Goal: Transaction & Acquisition: Purchase product/service

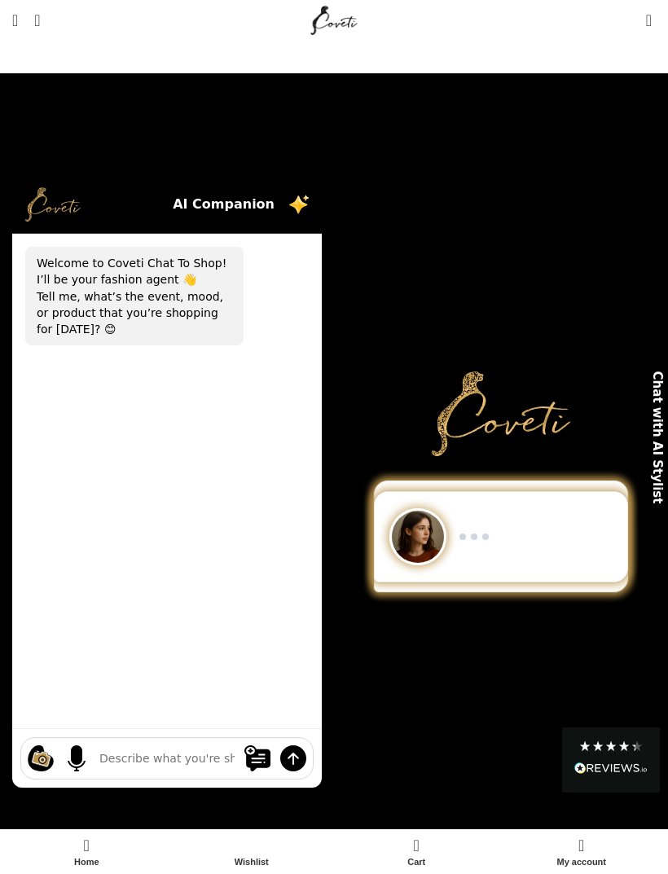
click at [18, 18] on span "Open mobile menu" at bounding box center [15, 20] width 6 height 16
click at [26, 24] on link "Menu" at bounding box center [15, 20] width 22 height 33
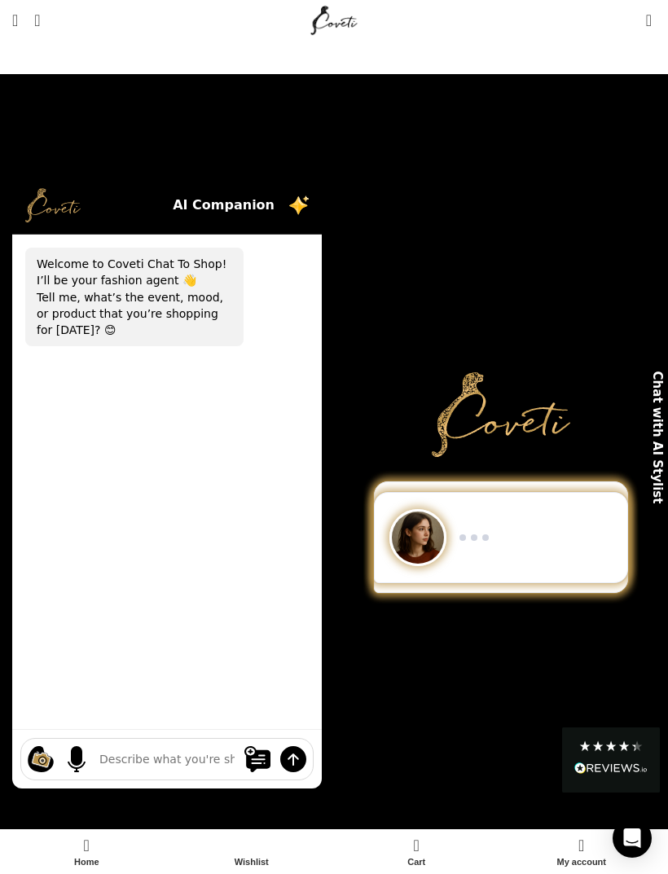
click at [308, 183] on div "AI Companion" at bounding box center [167, 206] width 310 height 58
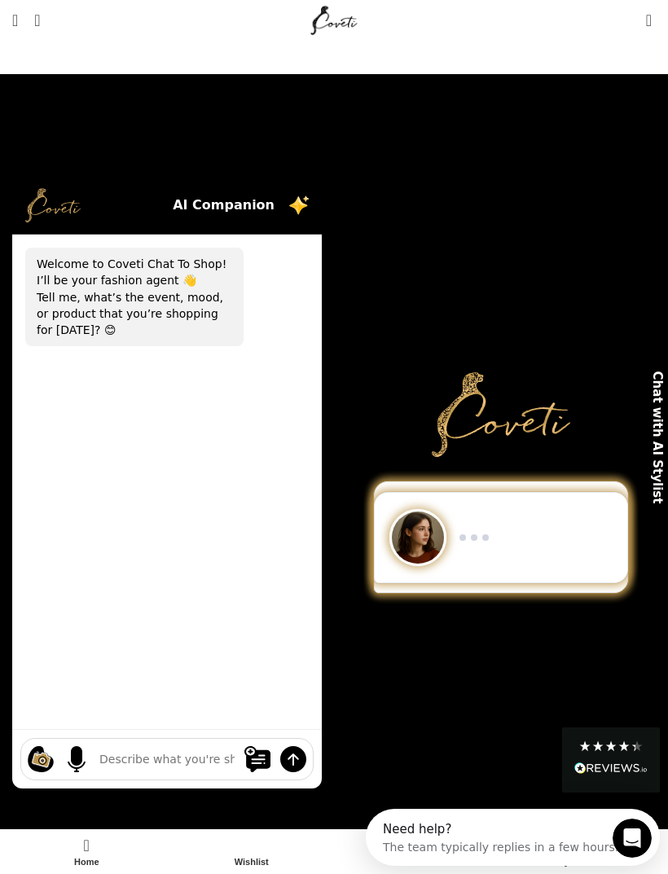
click at [336, 31] on img "Site logo" at bounding box center [334, 20] width 55 height 41
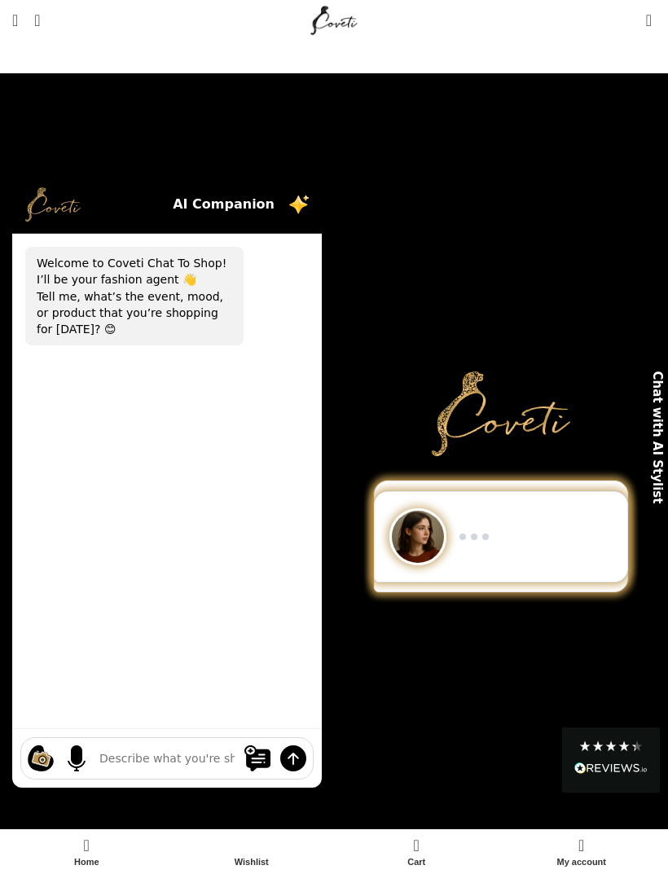
click at [26, 28] on link "Menu" at bounding box center [15, 20] width 22 height 33
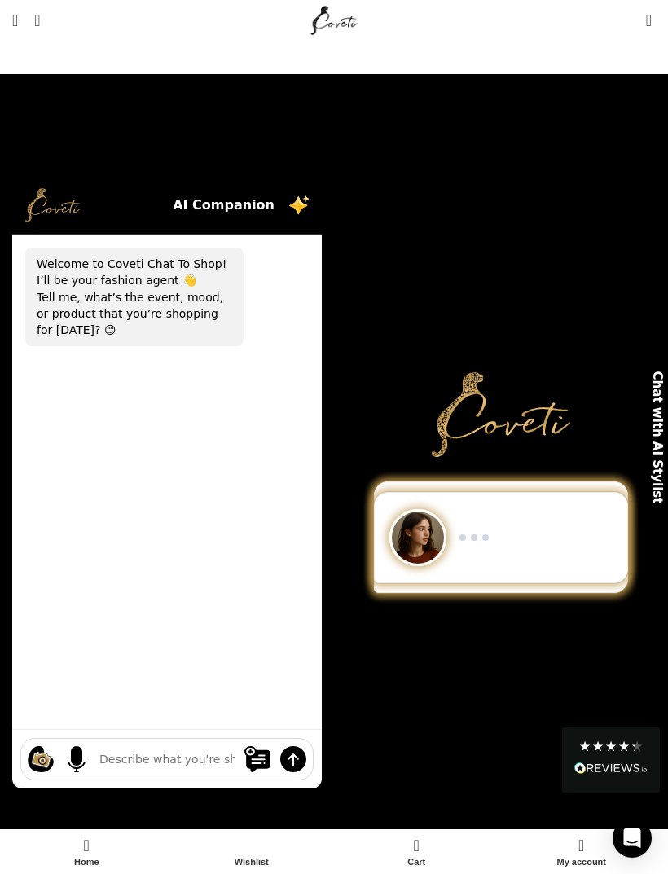
click at [48, 9] on link "Search" at bounding box center [37, 20] width 22 height 33
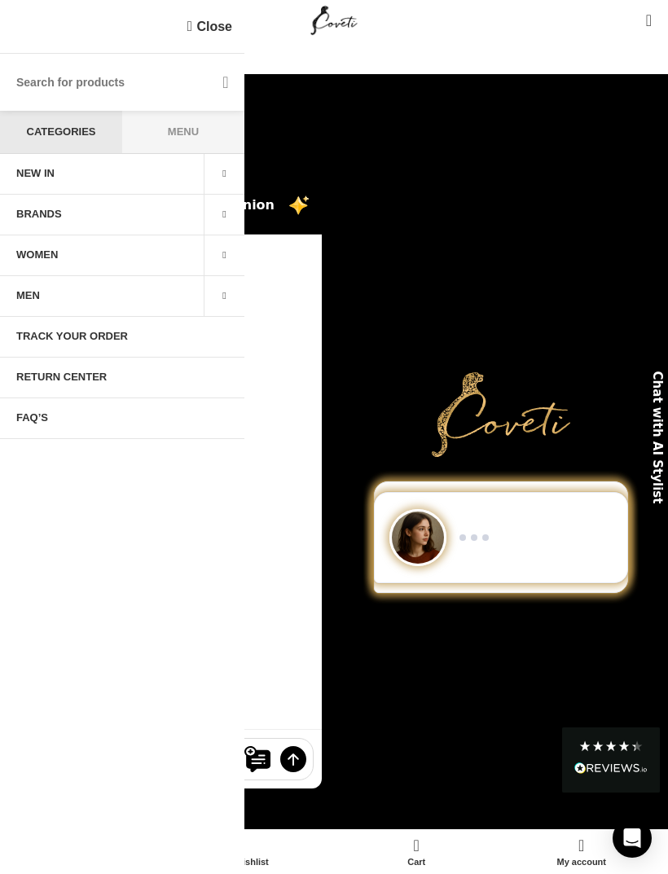
click at [51, 169] on span "NEW IN" at bounding box center [35, 173] width 38 height 13
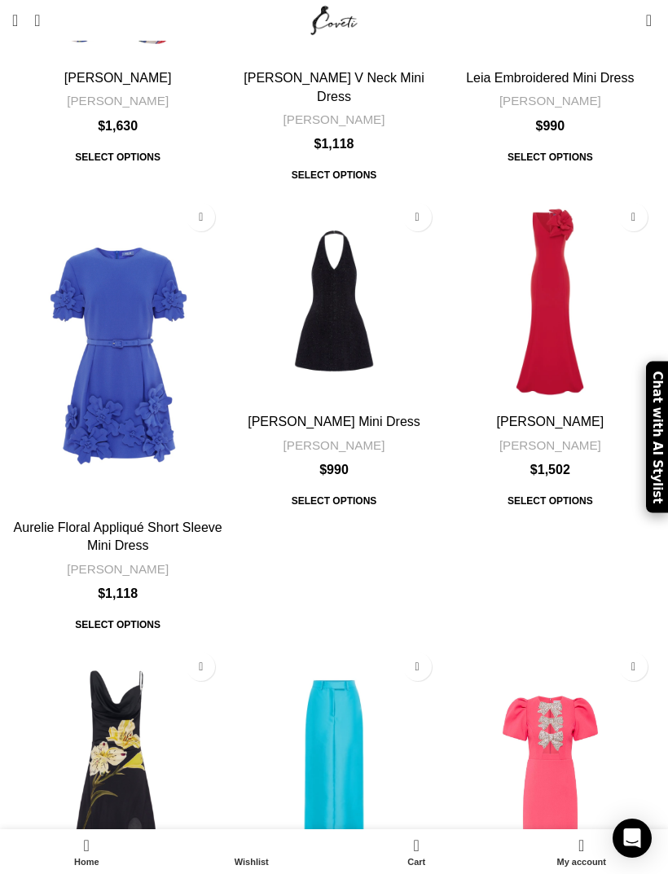
scroll to position [5930, 0]
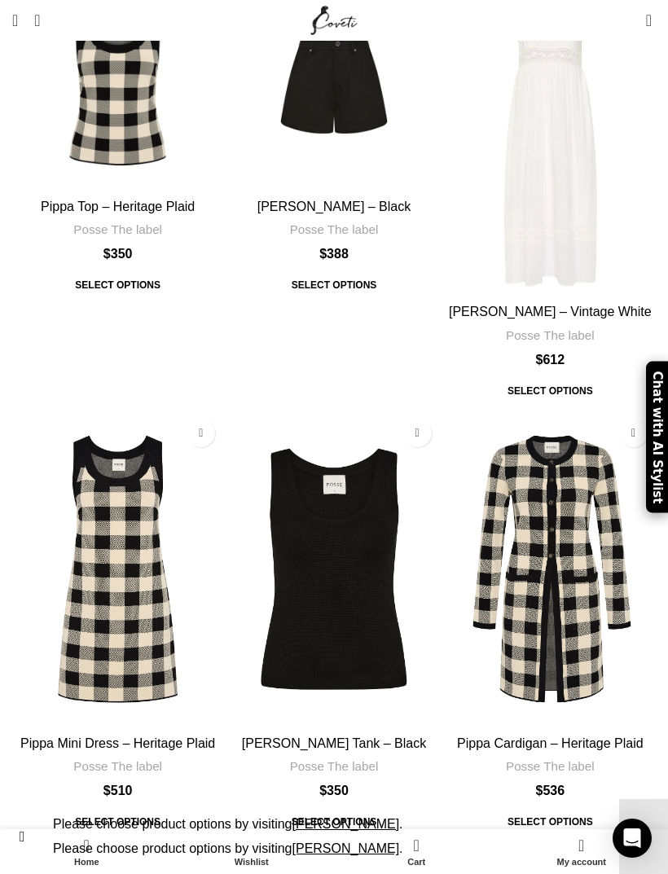
scroll to position [13469, 0]
